Goal: Use online tool/utility

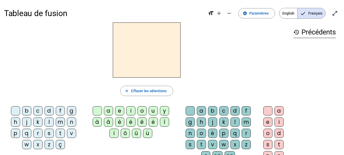
click at [69, 122] on div "n" at bounding box center [71, 121] width 9 height 9
click at [109, 110] on div "a" at bounding box center [108, 110] width 9 height 9
click at [188, 120] on div "g" at bounding box center [190, 121] width 9 height 9
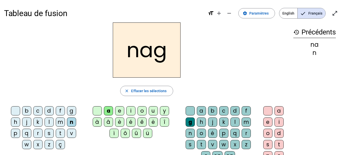
click at [266, 121] on div "e" at bounding box center [267, 121] width 9 height 9
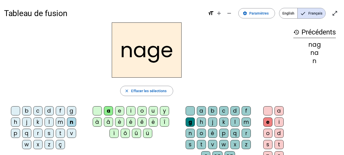
click at [16, 132] on div "p" at bounding box center [15, 132] width 9 height 9
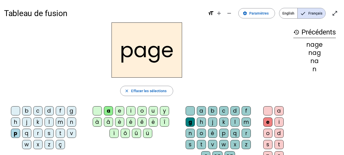
click at [235, 120] on div "l" at bounding box center [234, 121] width 9 height 9
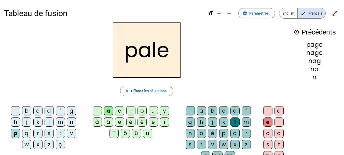
click at [39, 110] on div "c" at bounding box center [37, 110] width 9 height 9
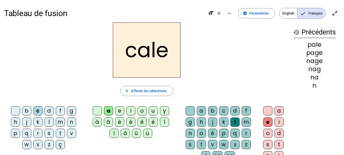
click at [188, 132] on div "n" at bounding box center [190, 132] width 9 height 9
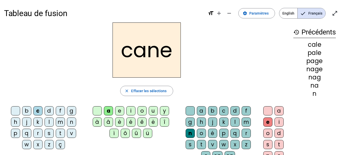
click at [212, 142] on div "v" at bounding box center [212, 144] width 9 height 9
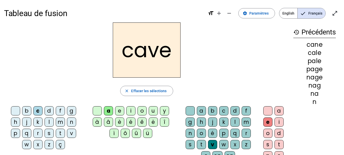
click at [49, 122] on div "l" at bounding box center [49, 121] width 9 height 9
